Goal: Information Seeking & Learning: Learn about a topic

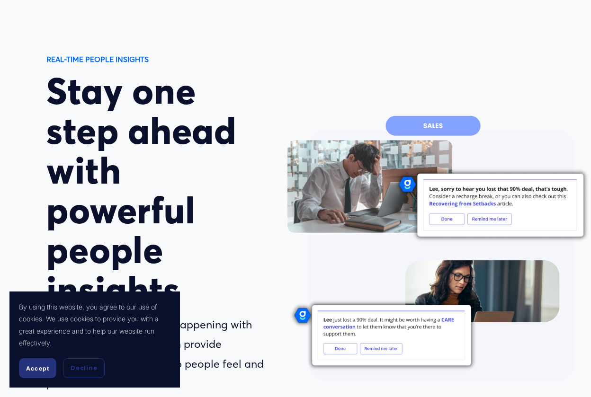
scroll to position [60, 0]
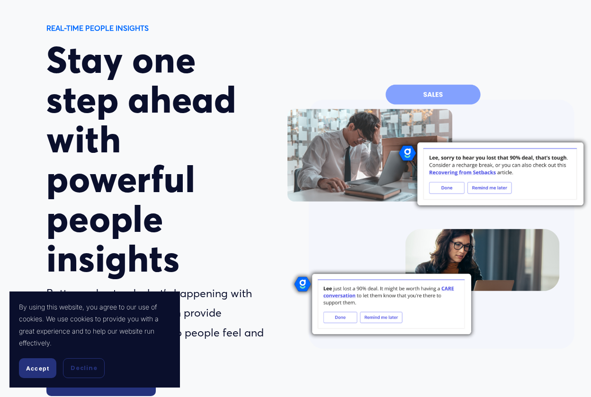
click at [43, 337] on p "By using this website, you agree to our use of cookies. We use cookies to provi…" at bounding box center [95, 325] width 152 height 48
click at [34, 354] on section "By using this website, you agree to our use of cookies. We use cookies to provi…" at bounding box center [94, 340] width 170 height 96
click at [30, 372] on span "Accept" at bounding box center [37, 368] width 23 height 7
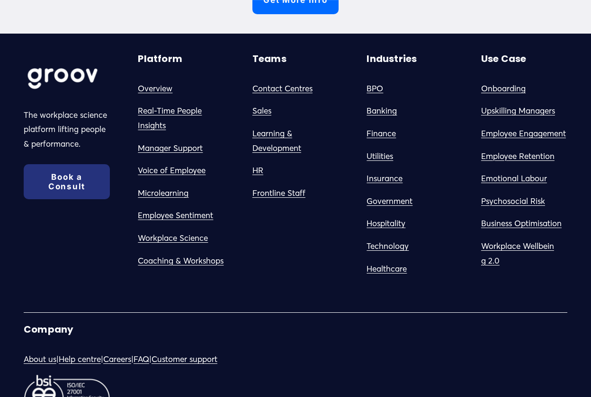
scroll to position [2476, 0]
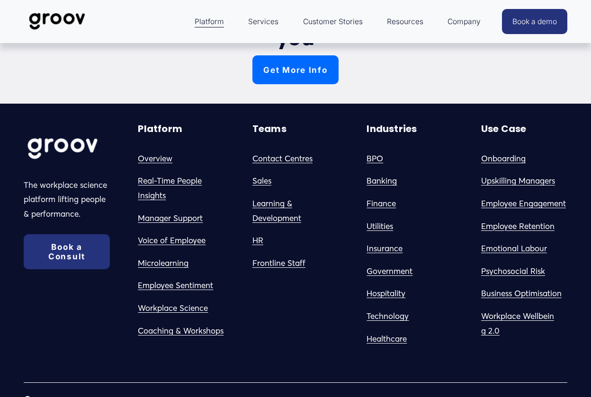
click at [163, 278] on link "Employee Sentiment" at bounding box center [175, 285] width 75 height 15
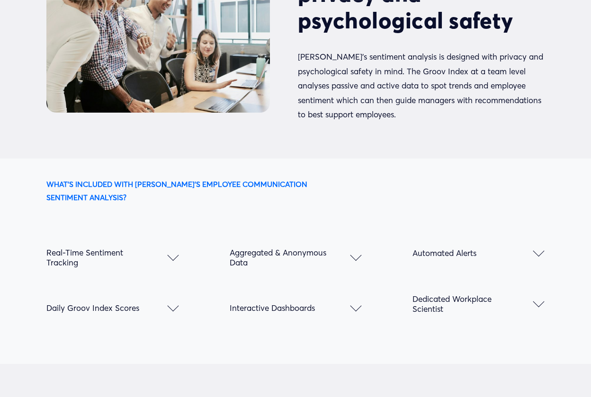
scroll to position [1136, 0]
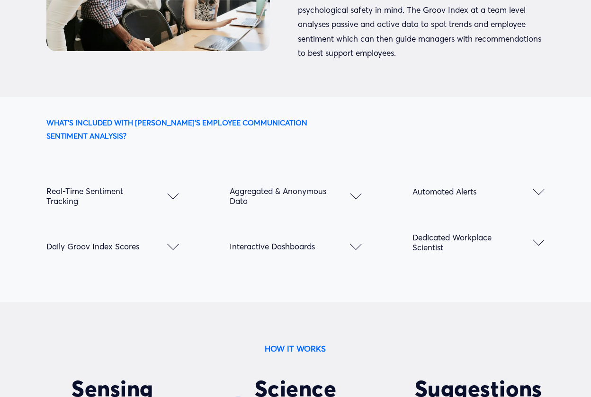
click at [231, 186] on span "Aggregated & Anonymous Data" at bounding box center [290, 196] width 121 height 20
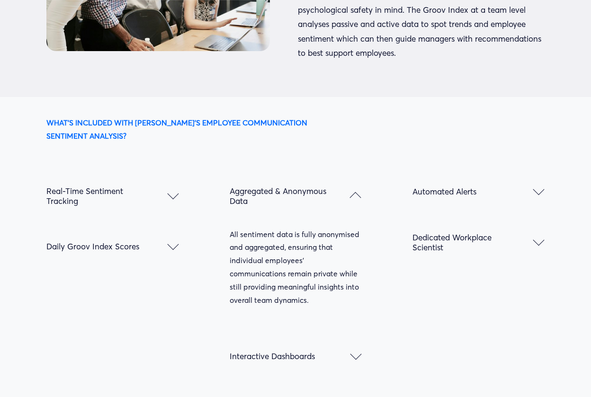
click at [231, 186] on span "Aggregated & Anonymous Data" at bounding box center [290, 196] width 121 height 20
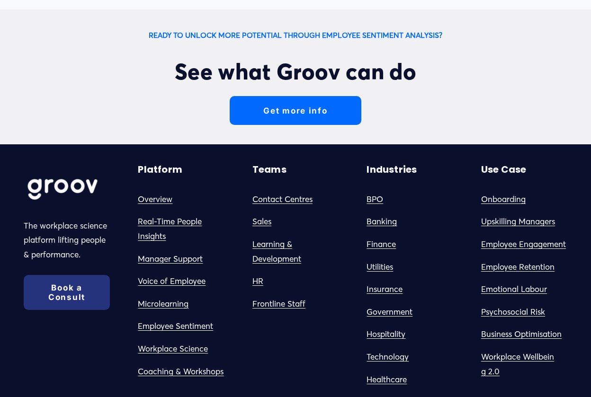
scroll to position [2482, 0]
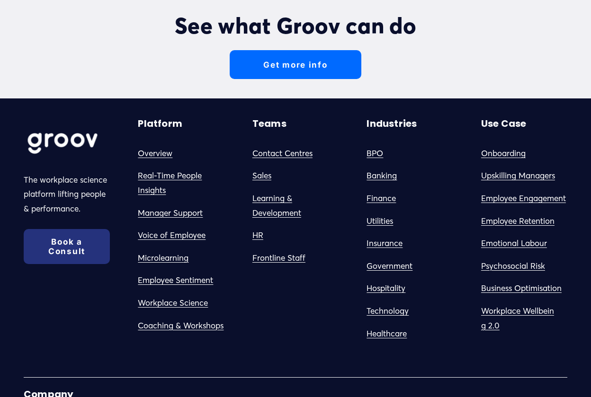
click at [152, 169] on link "Real-Time People Insights" at bounding box center [181, 183] width 86 height 29
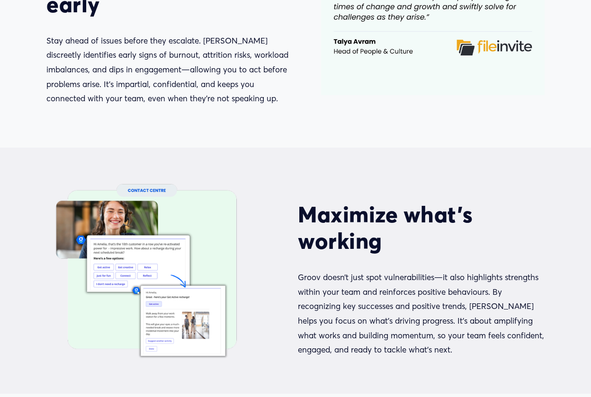
scroll to position [1233, 0]
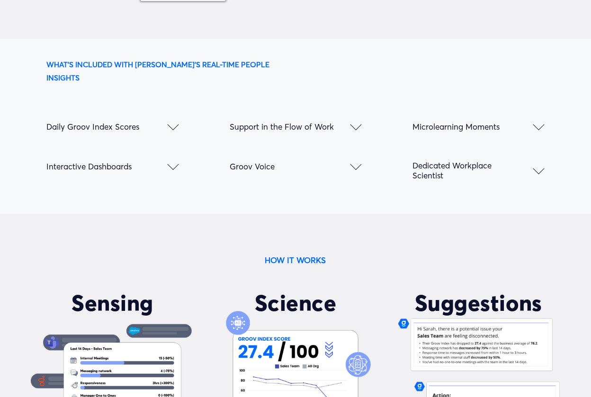
click at [282, 166] on button "Groov Voice" at bounding box center [296, 166] width 132 height 40
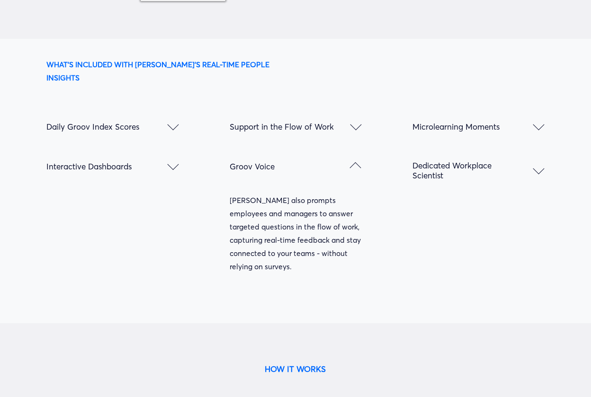
click at [277, 161] on span "Groov Voice" at bounding box center [290, 166] width 121 height 10
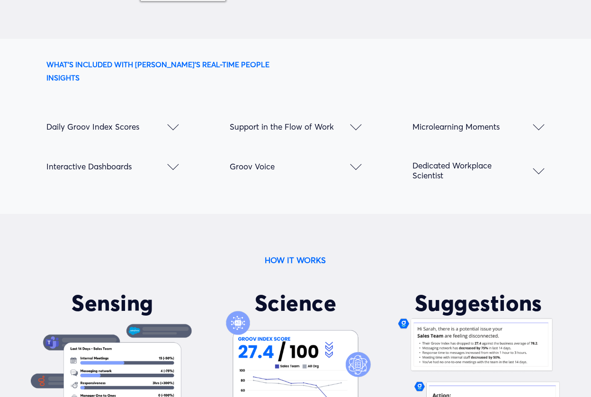
click at [430, 123] on button "Microlearning Moments" at bounding box center [478, 127] width 132 height 40
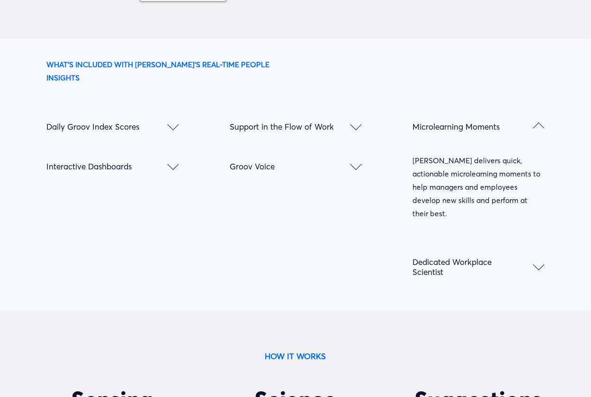
click at [430, 123] on button "Microlearning Moments" at bounding box center [478, 127] width 132 height 40
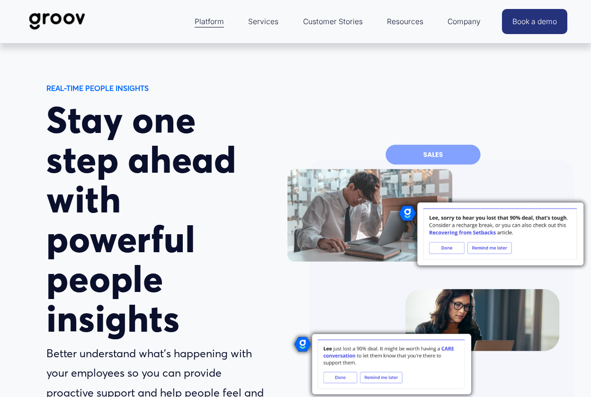
scroll to position [0, 0]
click at [259, 21] on link "Services" at bounding box center [263, 21] width 40 height 23
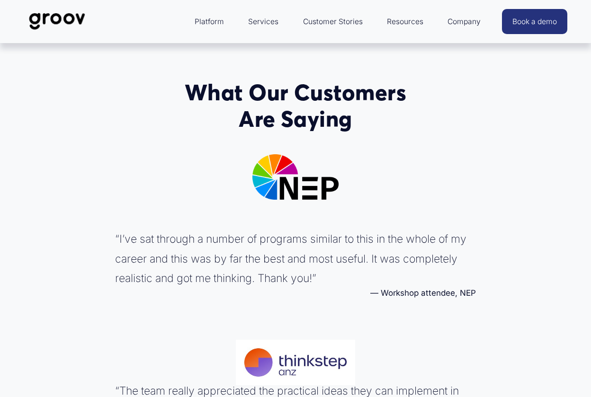
scroll to position [2910, 0]
